Goal: Download file/media

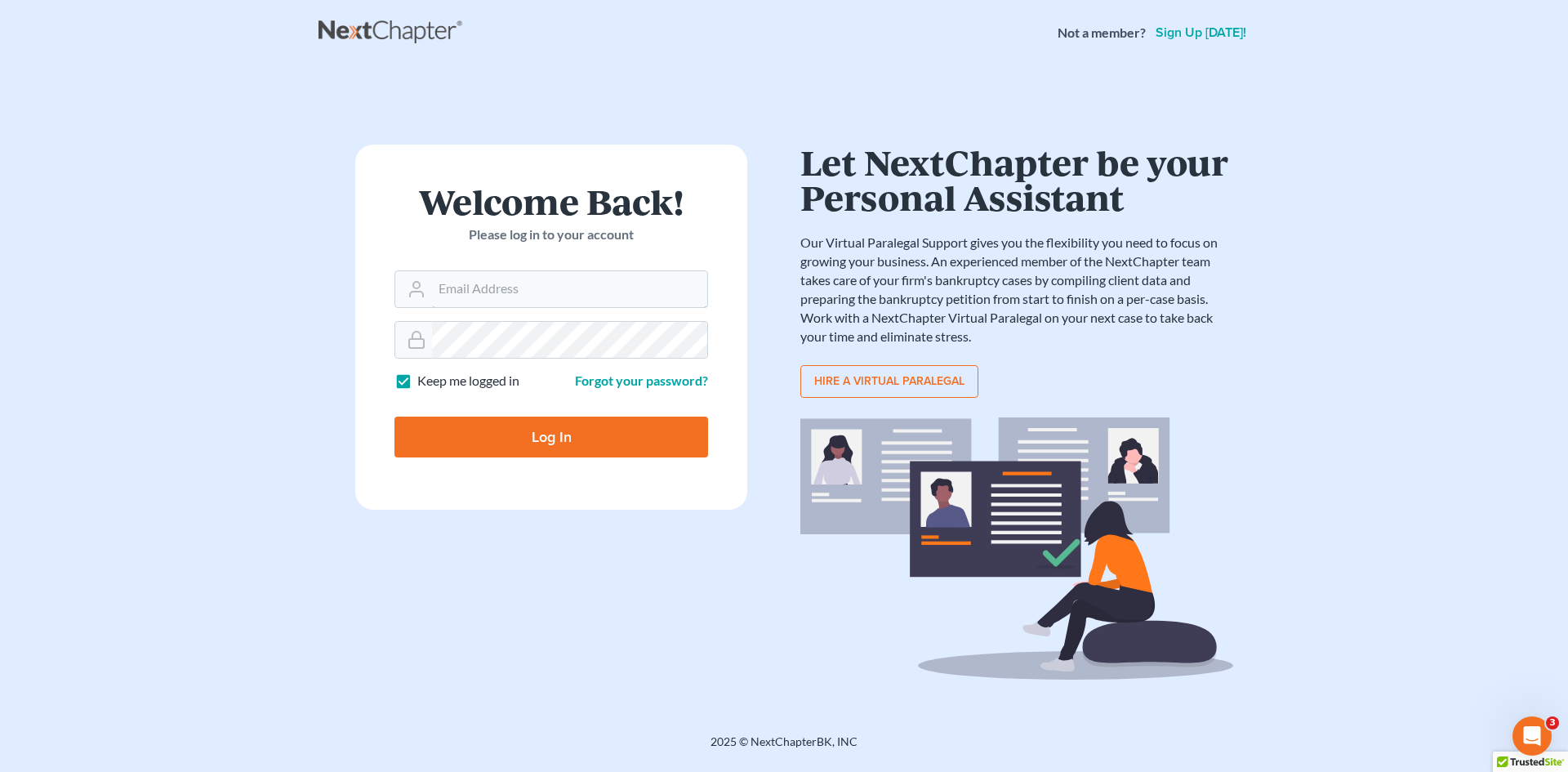
type input "[EMAIL_ADDRESS][DOMAIN_NAME]"
click at [659, 428] on input "Log In" at bounding box center [551, 436] width 314 height 41
type input "Thinking..."
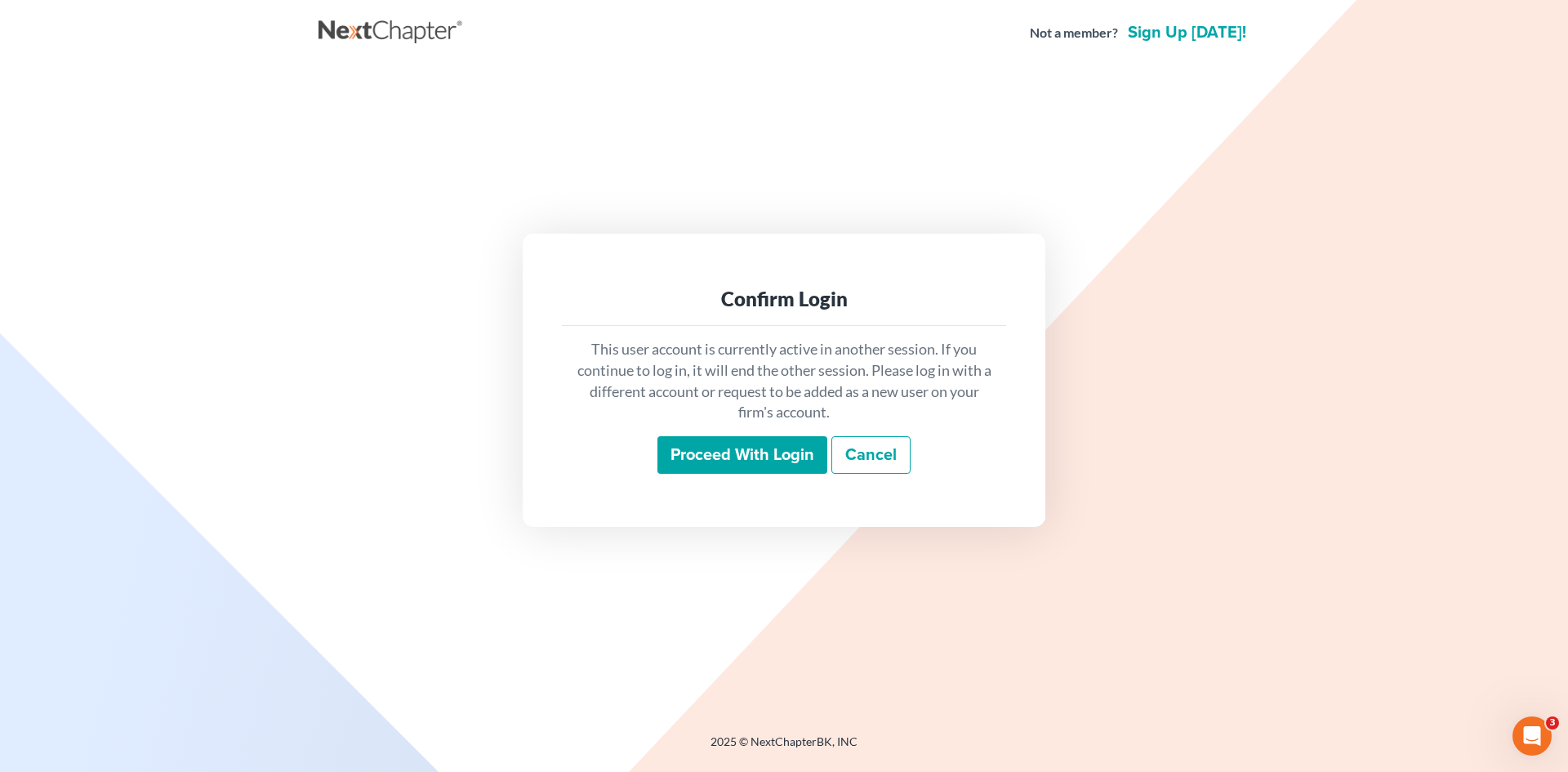
click at [722, 466] on input "Proceed with login" at bounding box center [742, 455] width 170 height 38
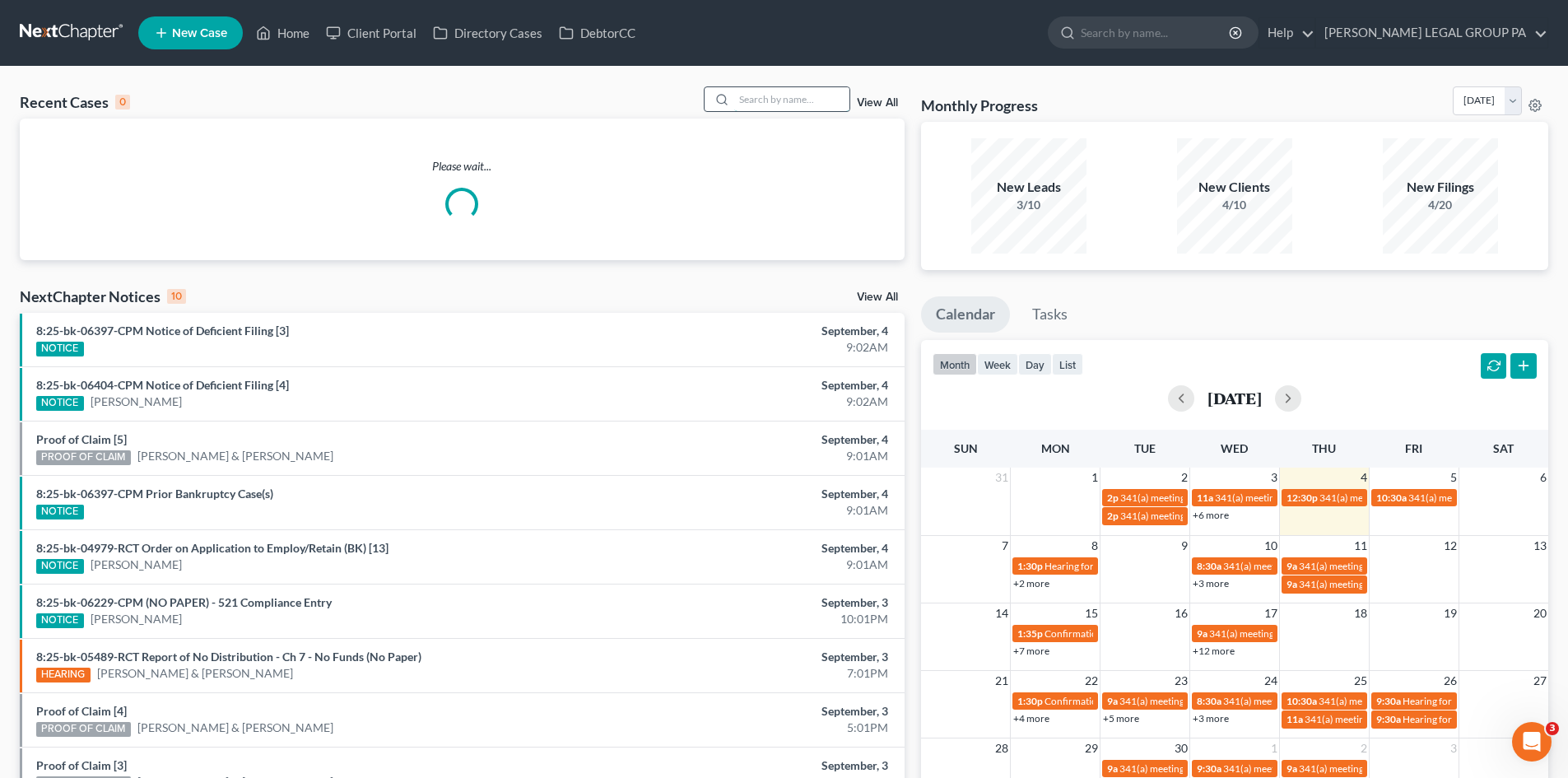
click at [745, 92] on input "search" at bounding box center [792, 99] width 115 height 24
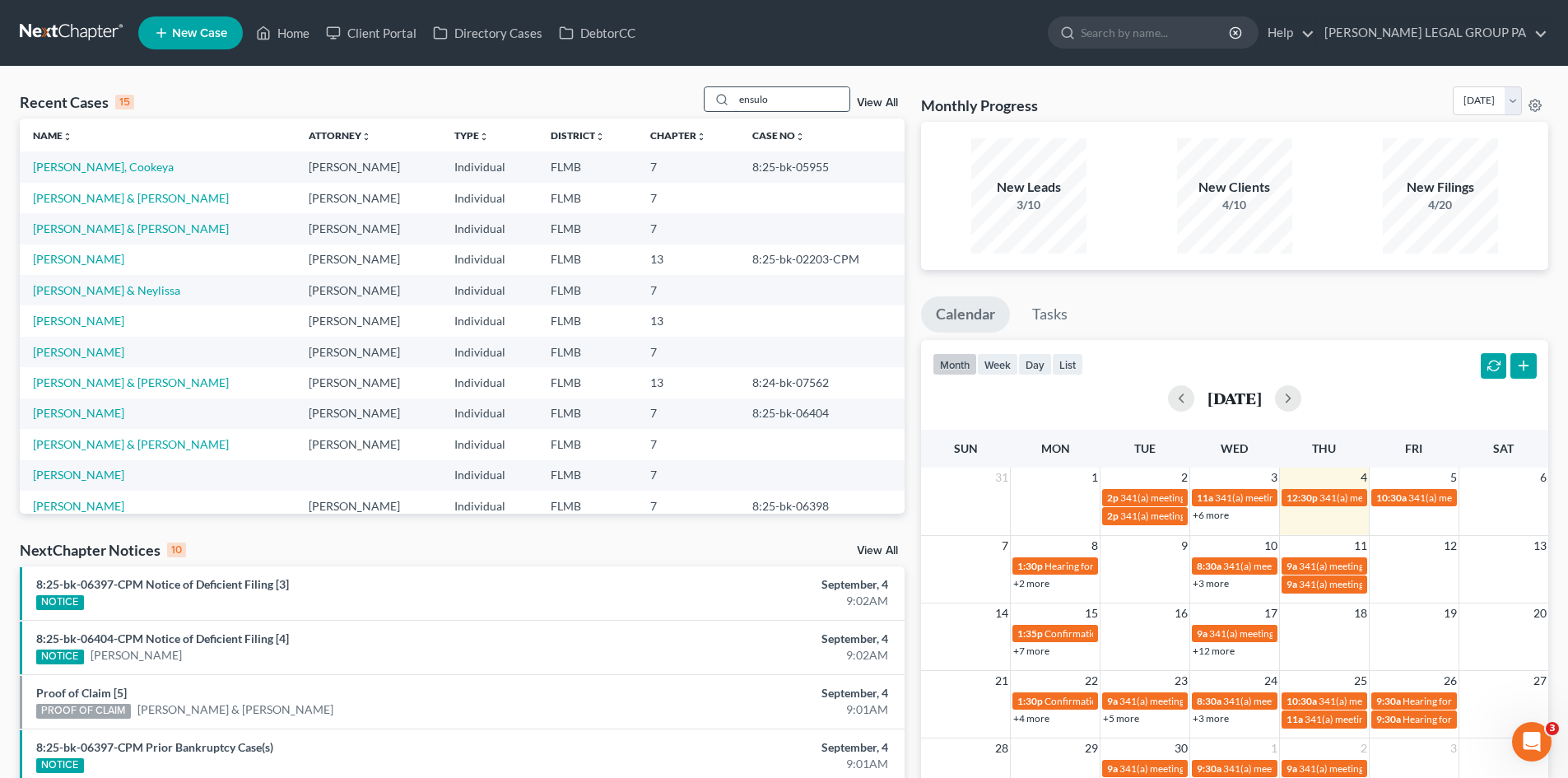
type input "ensulo"
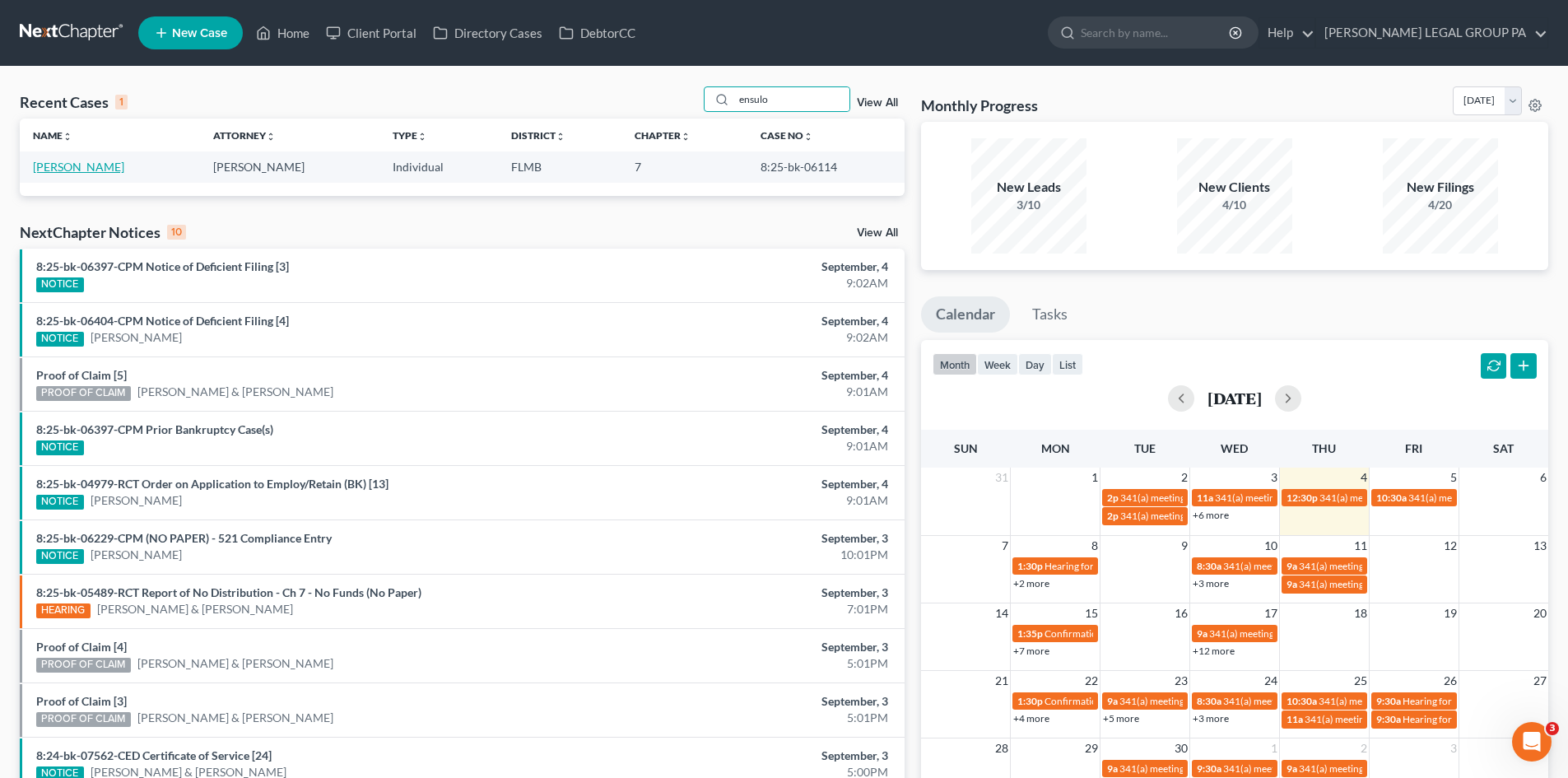
click at [92, 173] on link "[PERSON_NAME]" at bounding box center [78, 167] width 91 height 14
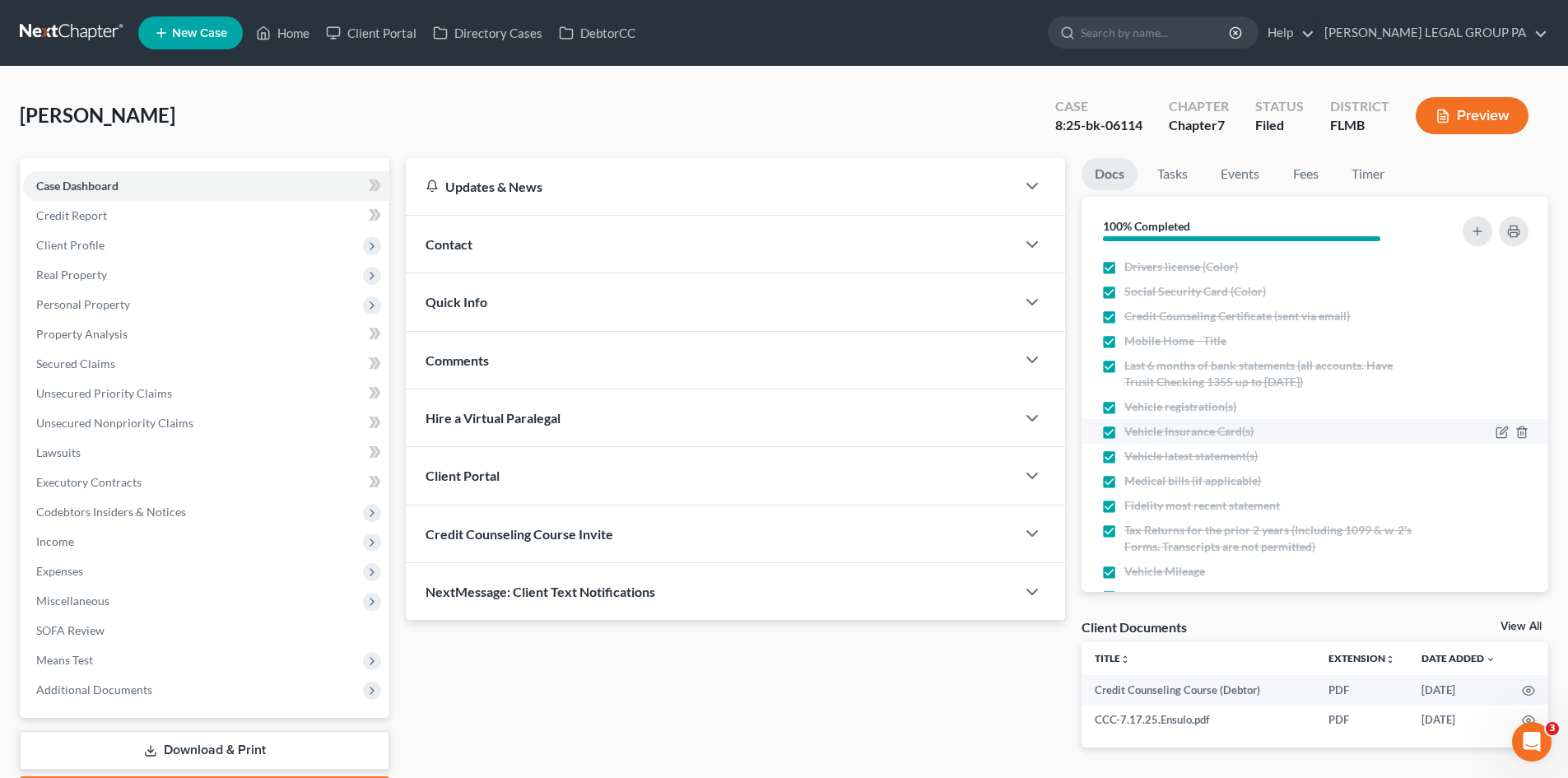
scroll to position [191, 0]
click at [1505, 623] on link "View All" at bounding box center [1521, 626] width 42 height 11
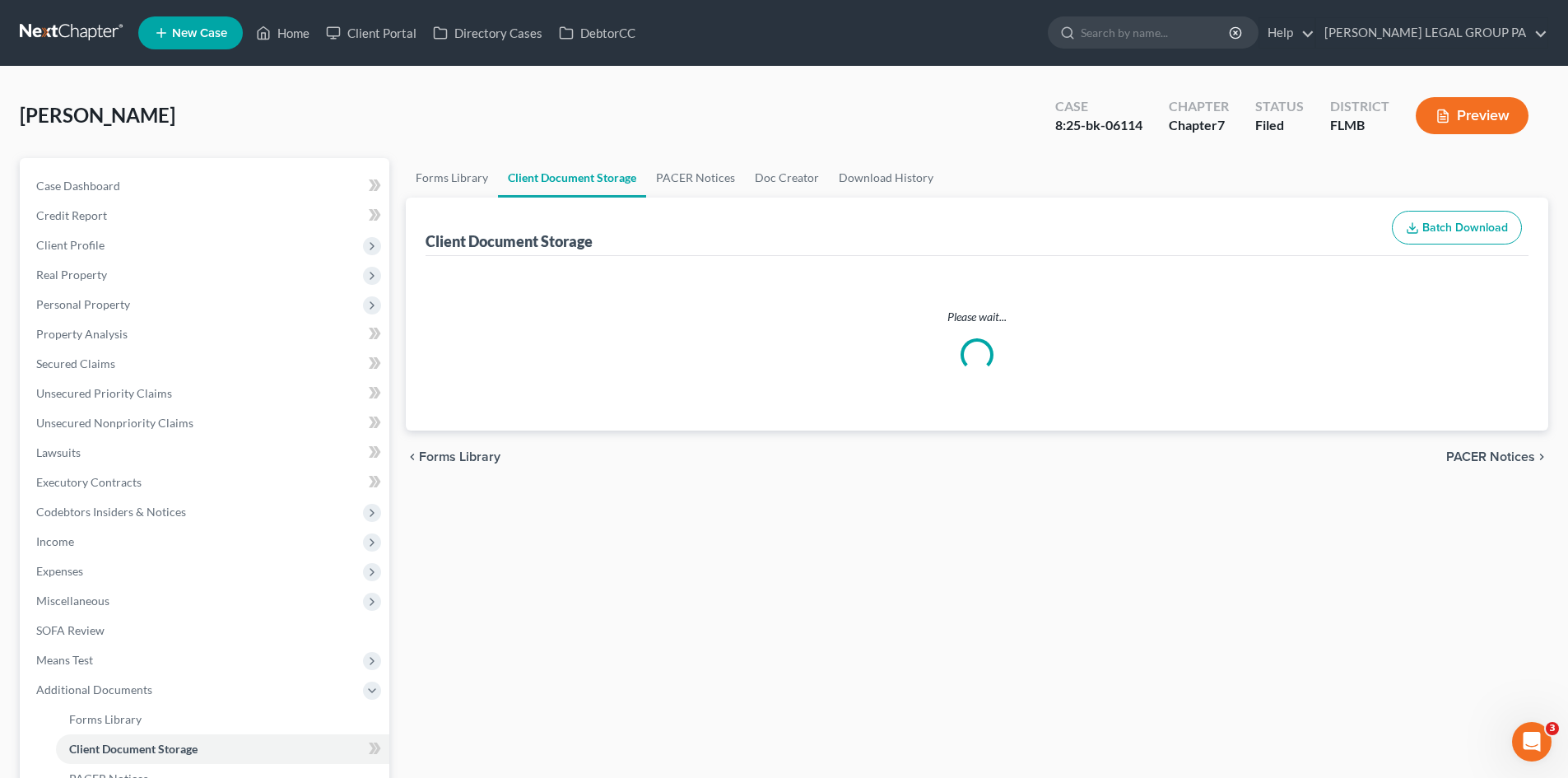
select select "9"
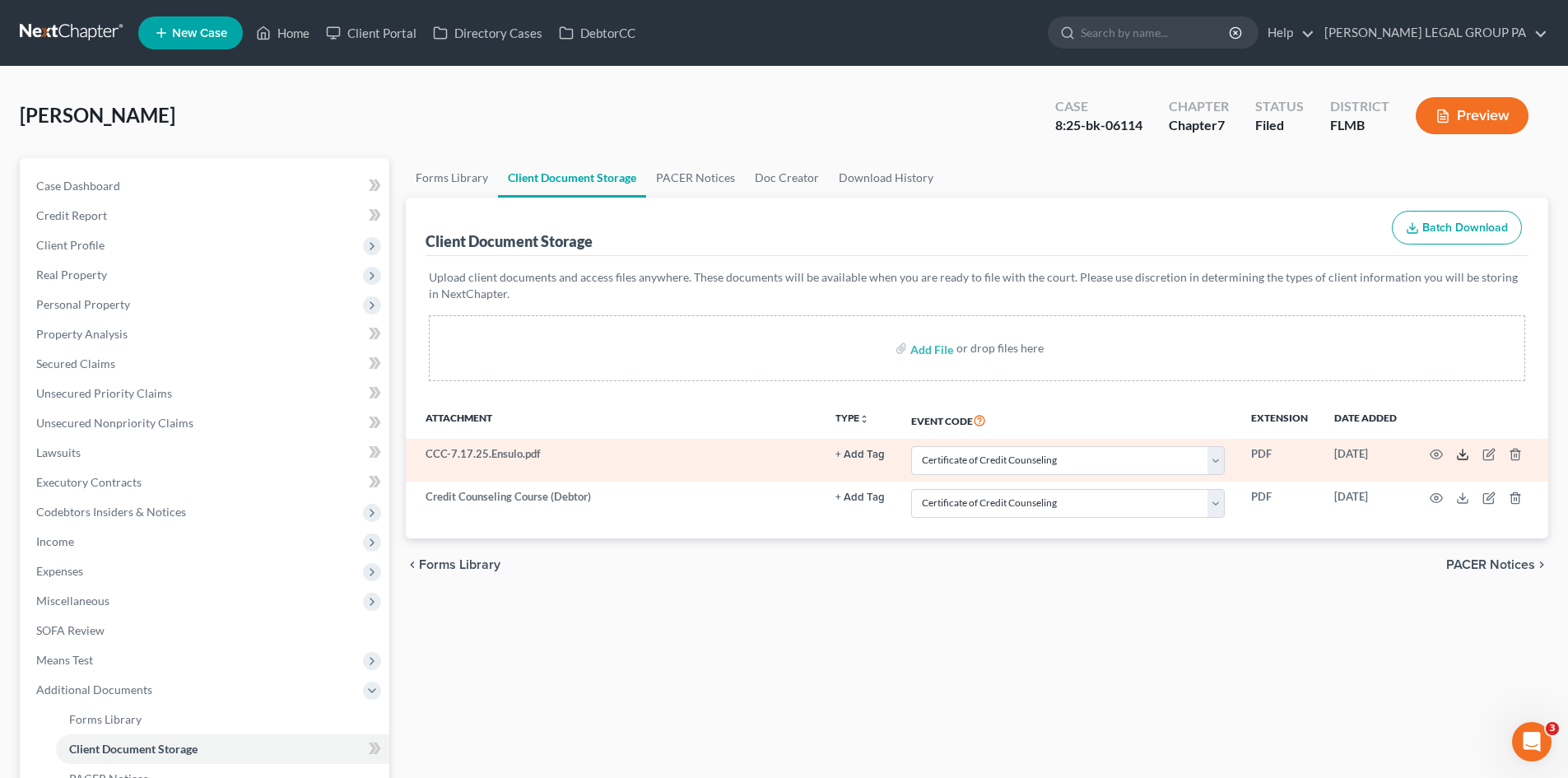
click at [1458, 452] on icon at bounding box center [1462, 454] width 13 height 13
click at [1456, 453] on icon at bounding box center [1462, 454] width 13 height 13
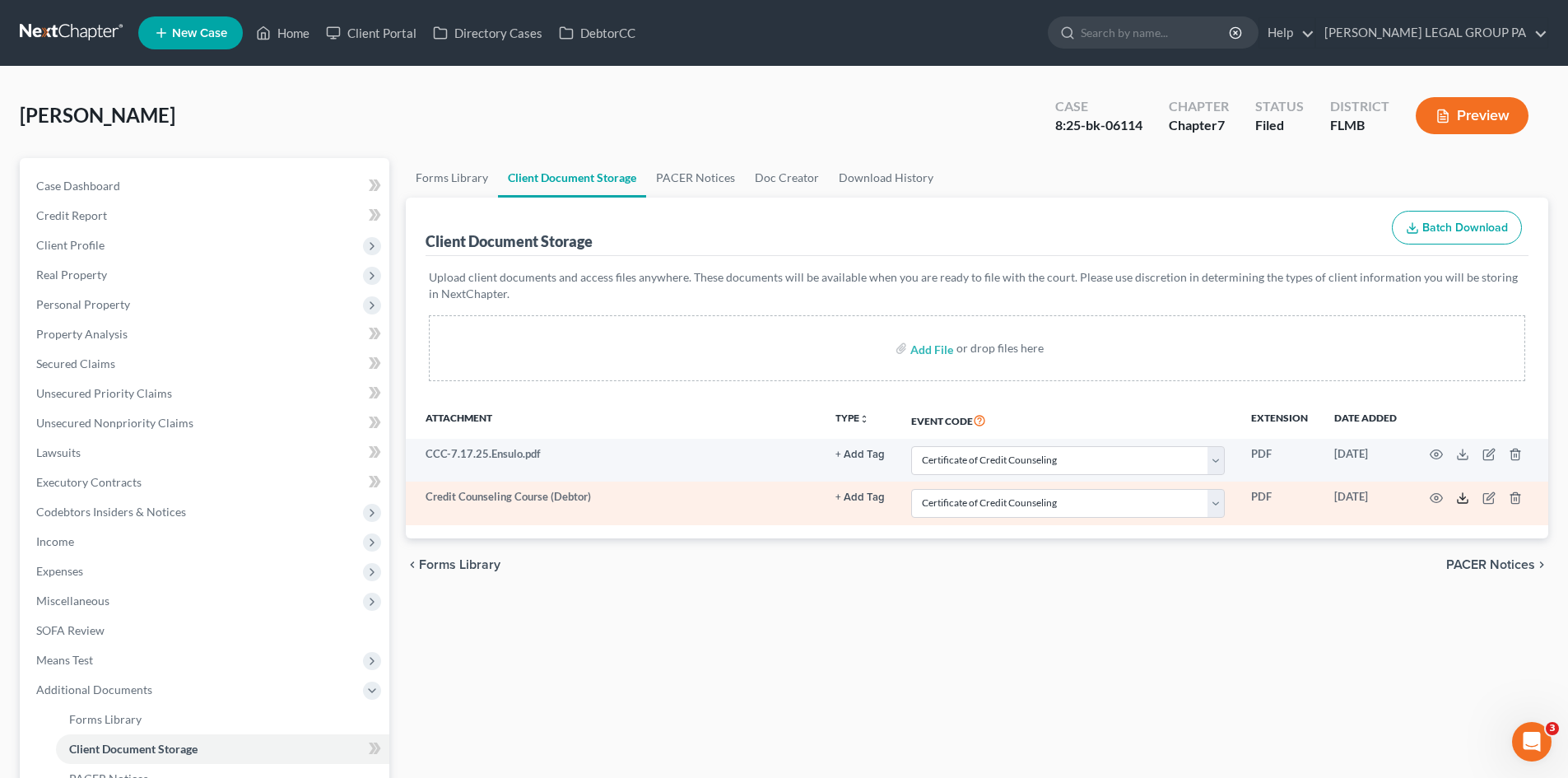
click at [1465, 500] on icon at bounding box center [1462, 497] width 13 height 13
click at [1103, 510] on select "Select Event 20 Largest Unsecured Creditors Amended Chapter 13 Plan Amended Cre…" at bounding box center [1067, 502] width 314 height 29
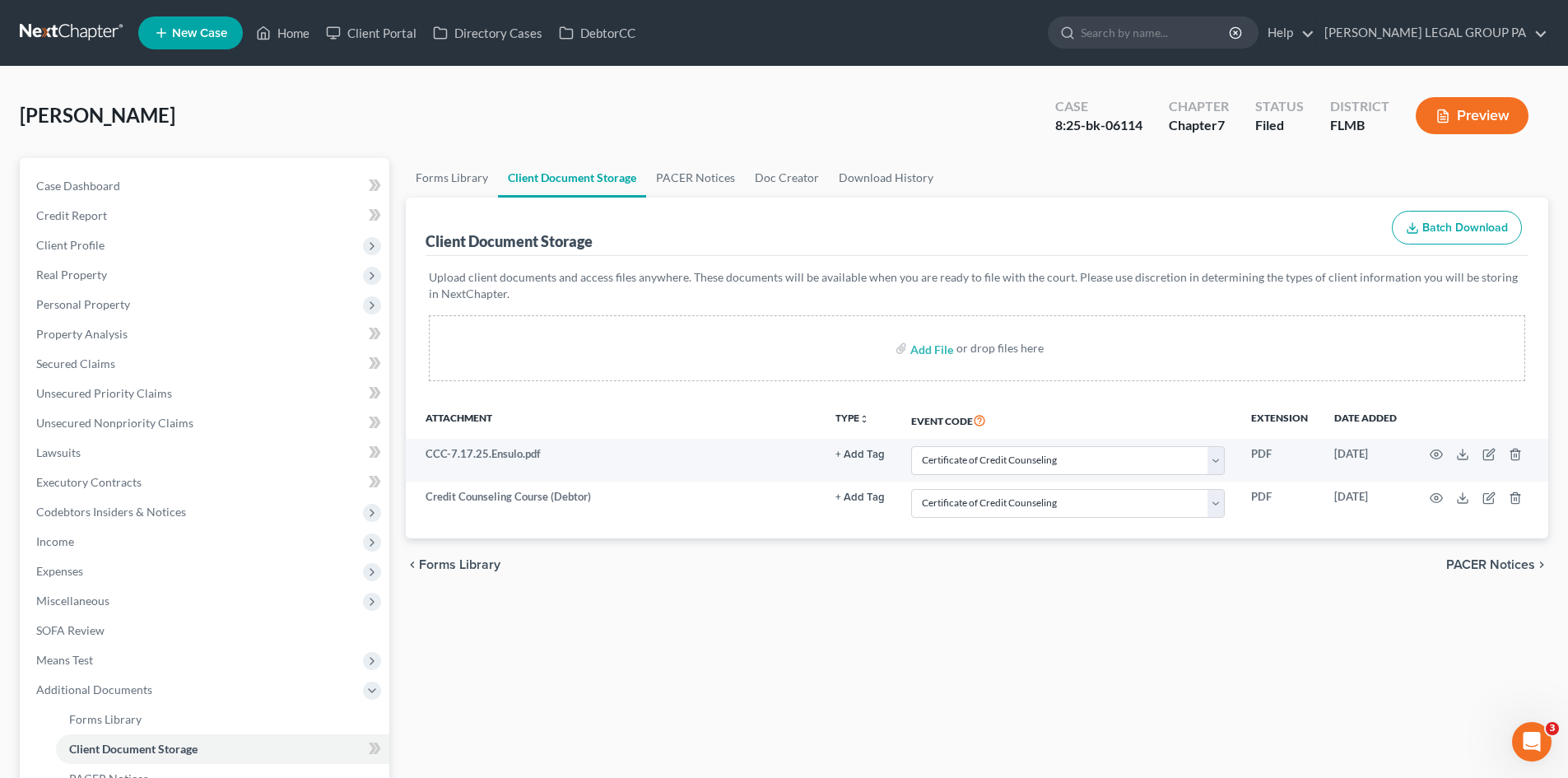
click at [927, 608] on div "Forms Library Client Document Storage PACER Notices Doc Creator Download Histor…" at bounding box center [977, 559] width 1159 height 802
